Goal: Transaction & Acquisition: Download file/media

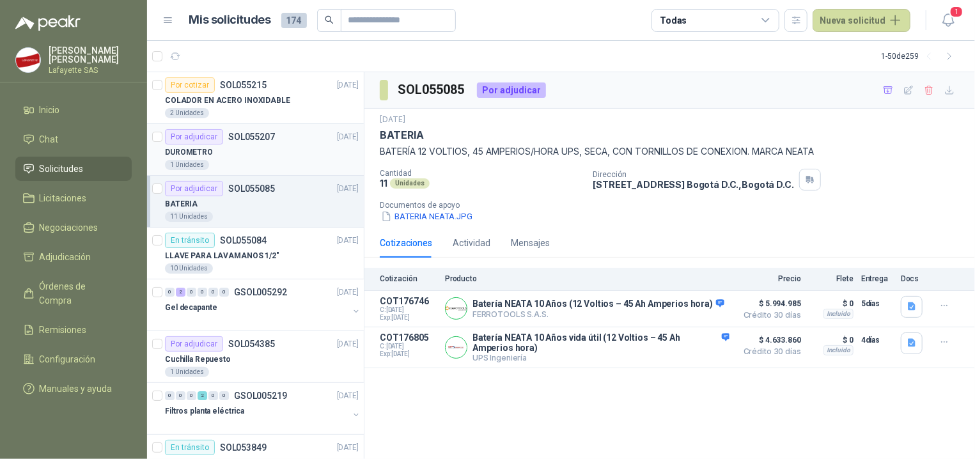
click at [244, 153] on div "DUROMETRO" at bounding box center [262, 151] width 194 height 15
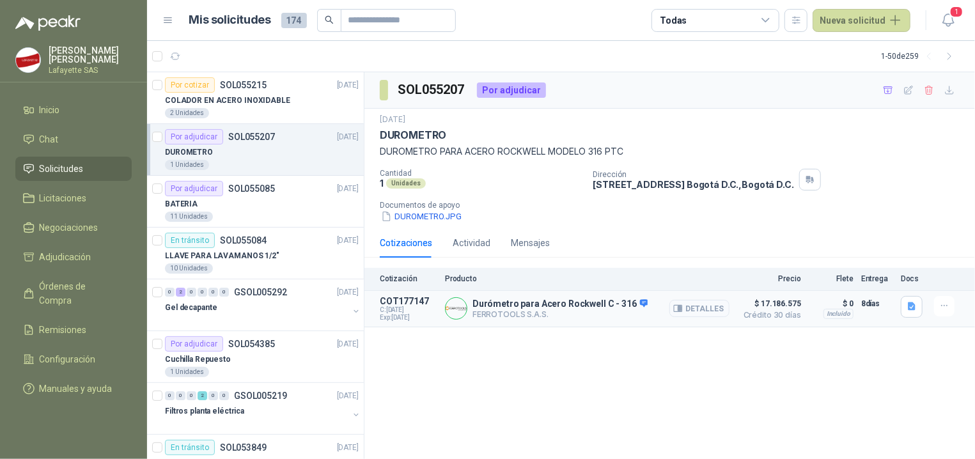
click at [710, 309] on button "Detalles" at bounding box center [699, 308] width 60 height 17
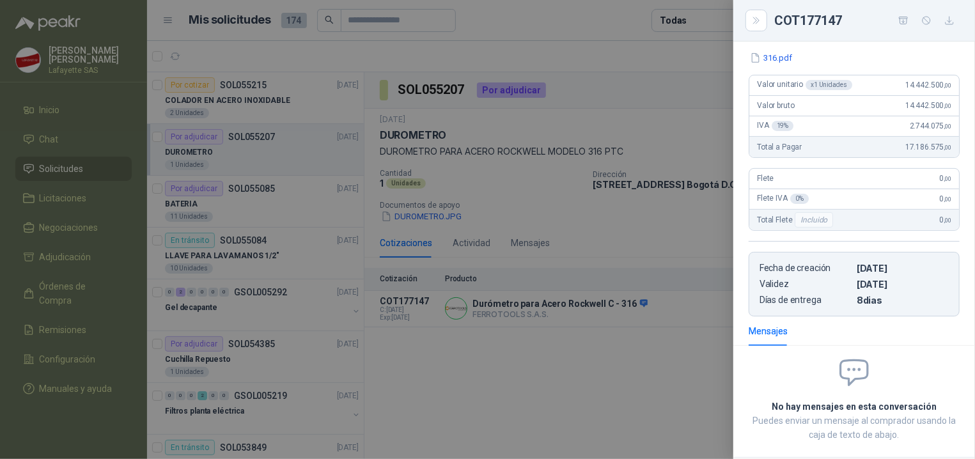
scroll to position [104, 0]
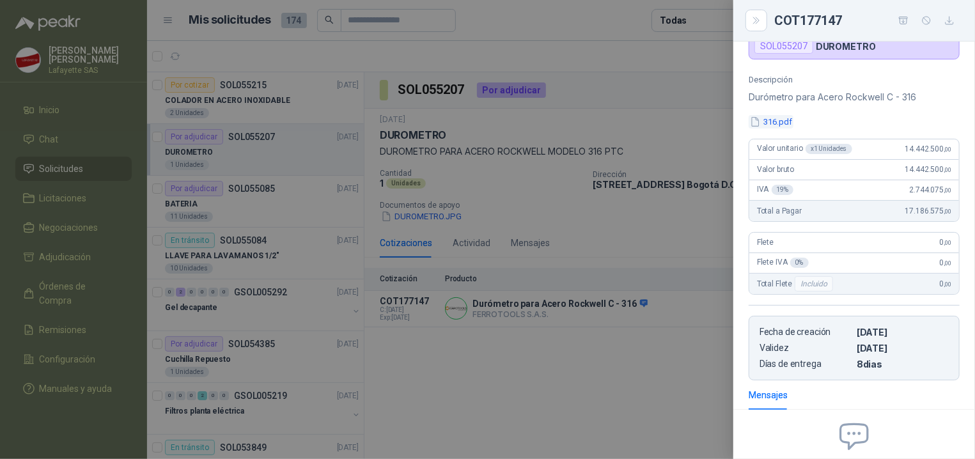
click at [779, 124] on button "316.pdf" at bounding box center [771, 121] width 45 height 13
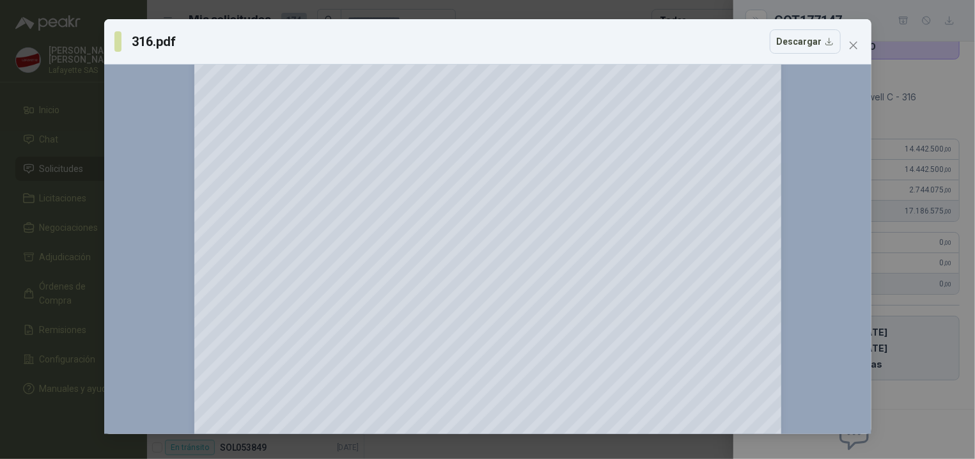
scroll to position [192, 0]
click at [857, 43] on icon "close" at bounding box center [853, 45] width 10 height 10
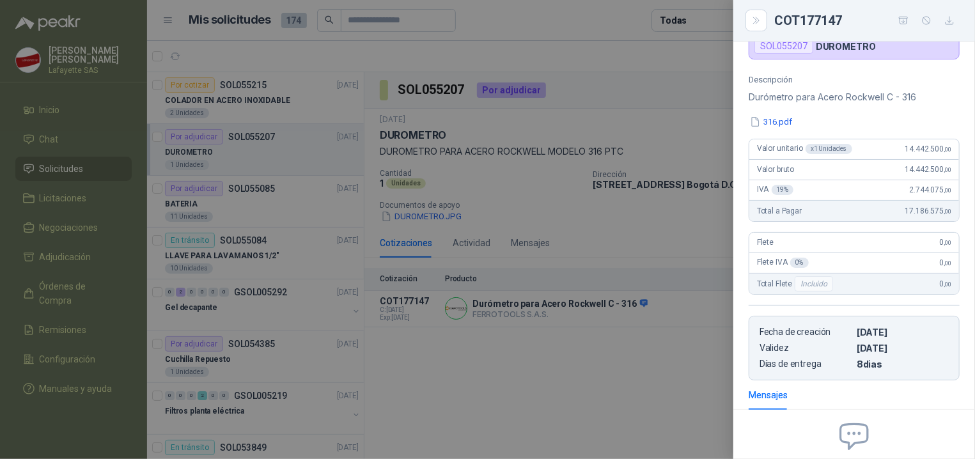
click at [660, 357] on div at bounding box center [487, 229] width 975 height 459
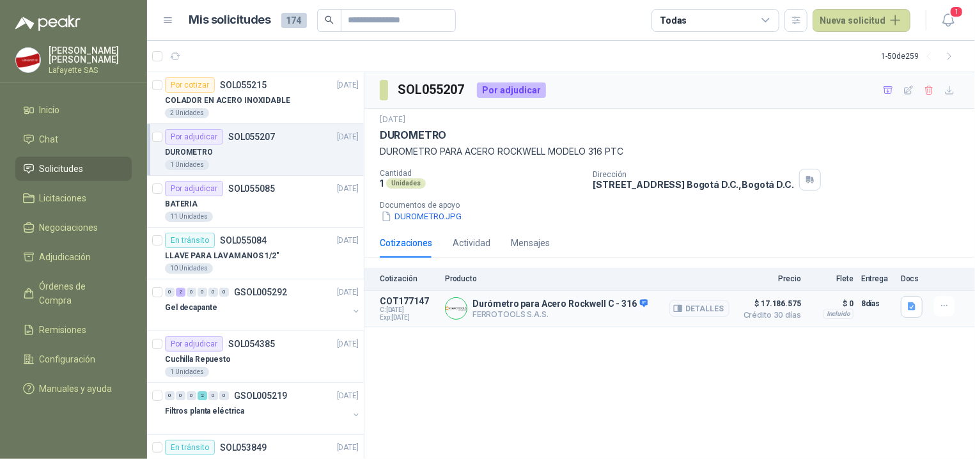
click at [602, 308] on p "Durómetro para Acero Rockwell C - 316" at bounding box center [559, 305] width 175 height 12
click at [690, 317] on button "Detalles" at bounding box center [699, 308] width 60 height 17
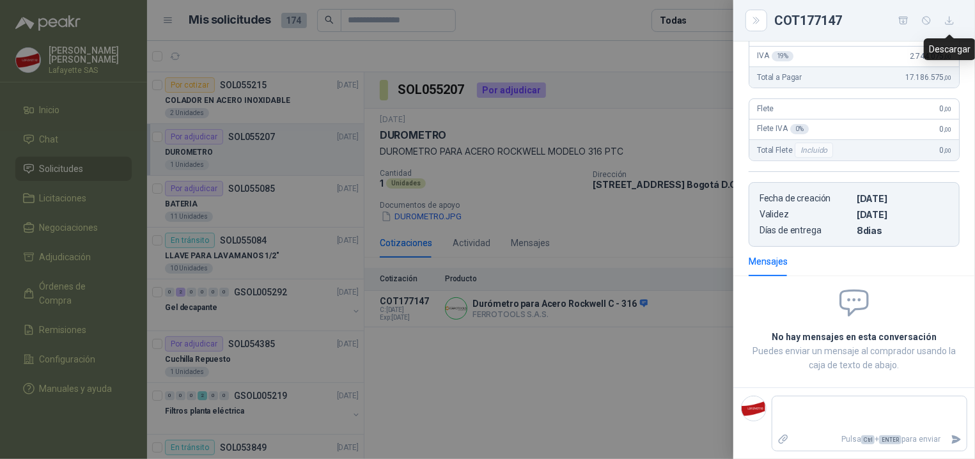
click at [956, 24] on button "button" at bounding box center [949, 20] width 20 height 20
click at [776, 237] on div "Descripción Durómetro para Acero [PERSON_NAME] C - 316 316.pdf Valor unitario x…" at bounding box center [854, 94] width 242 height 306
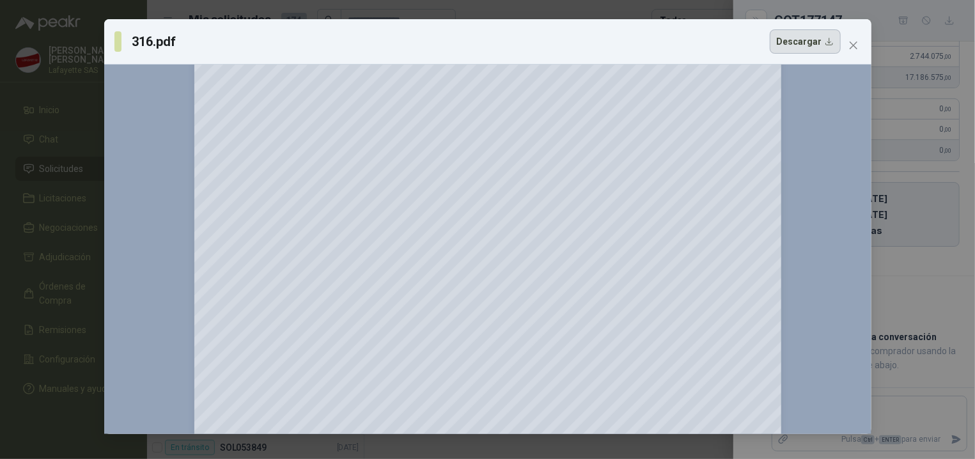
click at [831, 37] on button "Descargar" at bounding box center [805, 41] width 71 height 24
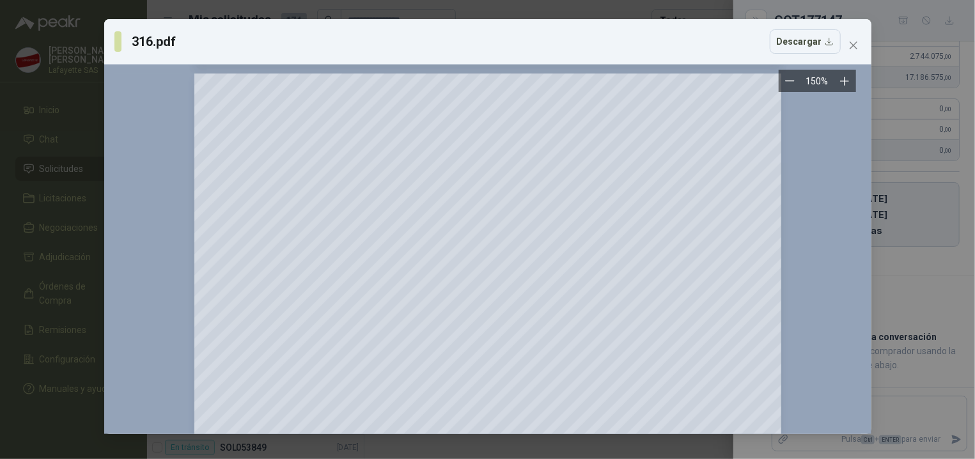
scroll to position [1028, 0]
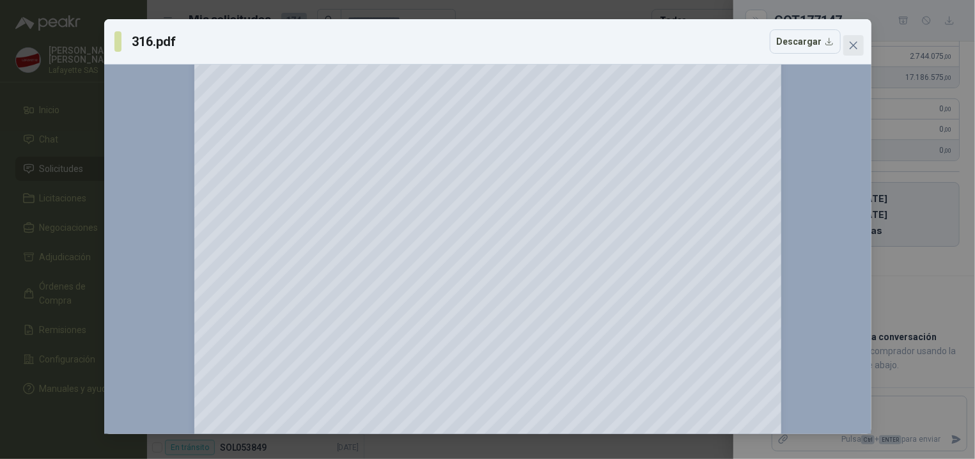
click at [852, 43] on icon "close" at bounding box center [853, 45] width 10 height 10
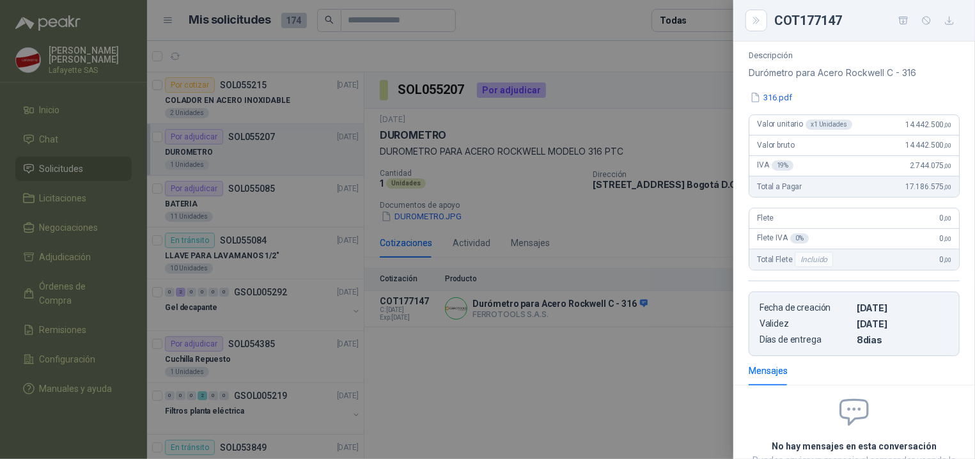
scroll to position [64, 0]
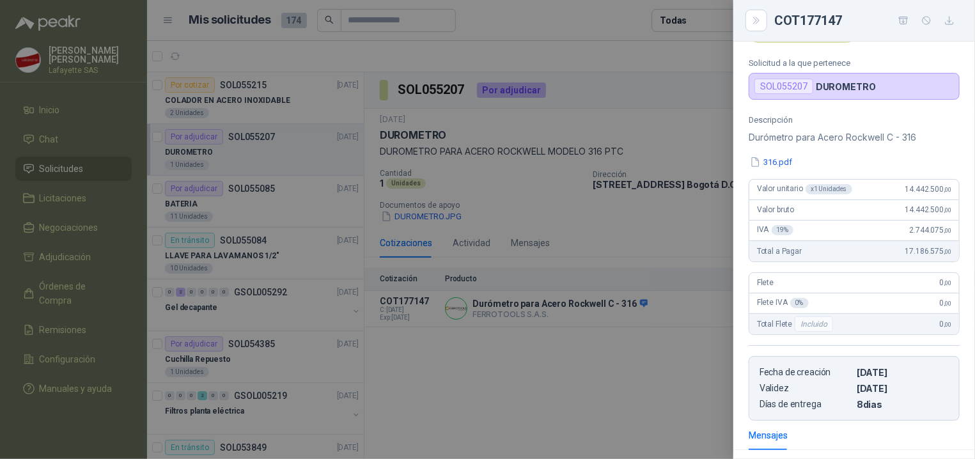
click at [559, 386] on div at bounding box center [487, 229] width 975 height 459
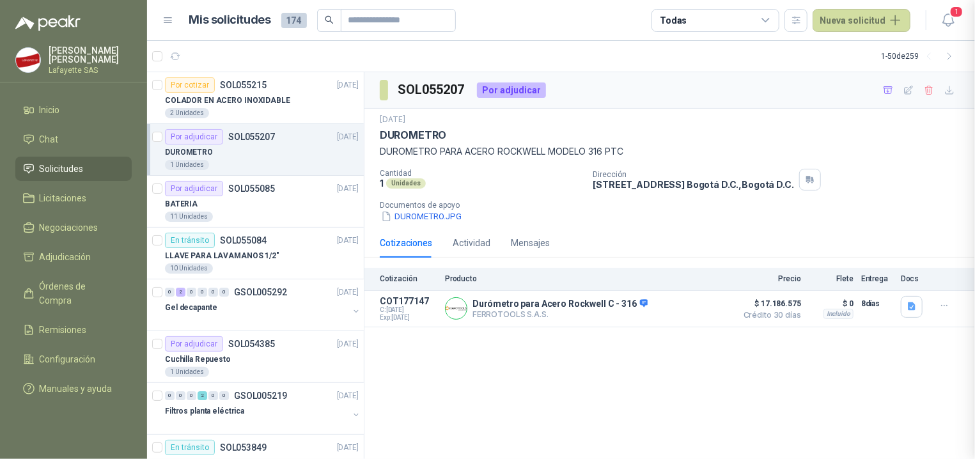
scroll to position [239, 0]
